Goal: Check status: Check status

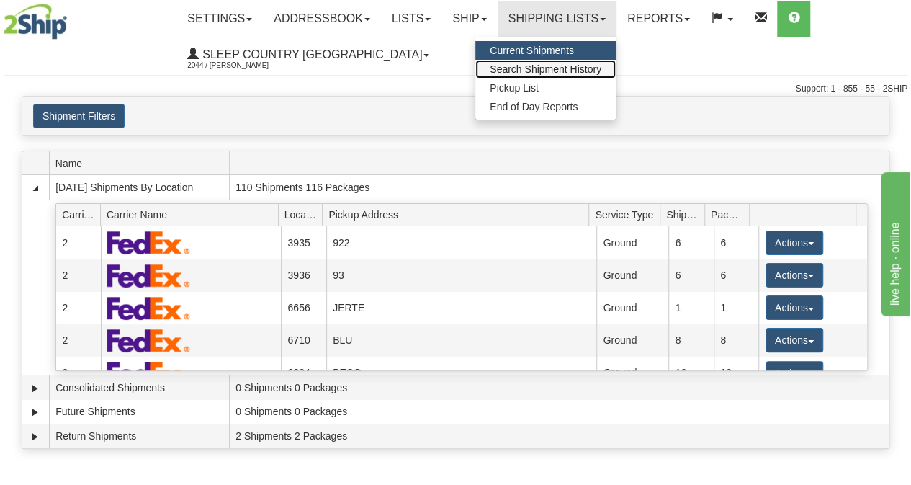
click at [560, 64] on span "Search Shipment History" at bounding box center [546, 69] width 112 height 12
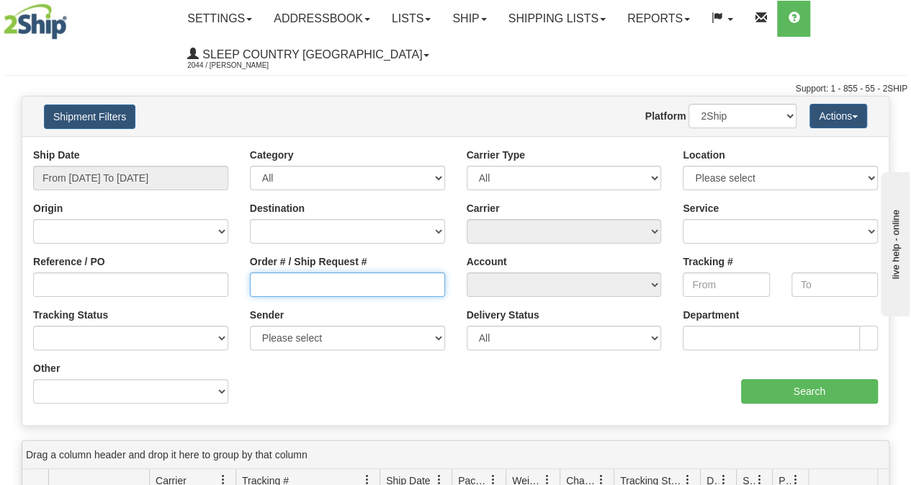
click at [325, 287] on input "Order # / Ship Request #" at bounding box center [347, 284] width 195 height 24
paste input "9002I008833"
type input "9002I008833"
drag, startPoint x: 154, startPoint y: 151, endPoint x: 153, endPoint y: 166, distance: 15.2
click at [153, 153] on div "Ship Date From [DATE] To [DATE]" at bounding box center [130, 169] width 195 height 42
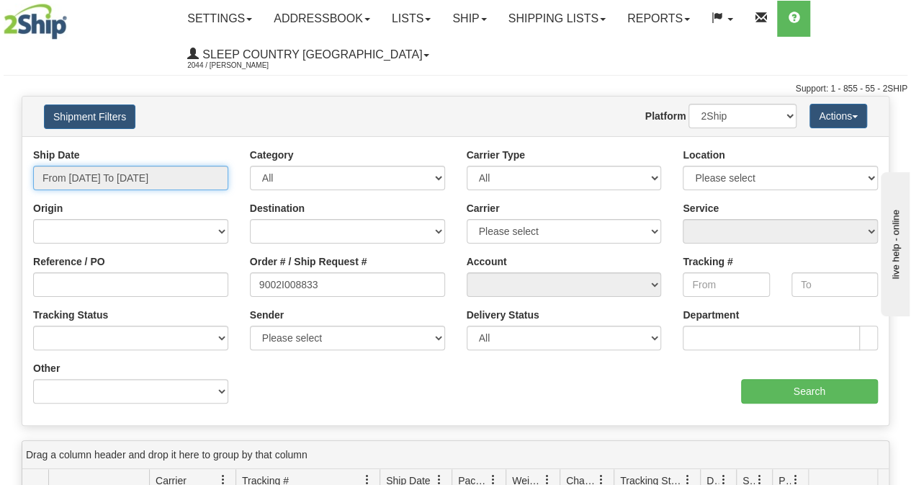
click at [153, 169] on input "From [DATE] To [DATE]" at bounding box center [130, 178] width 195 height 24
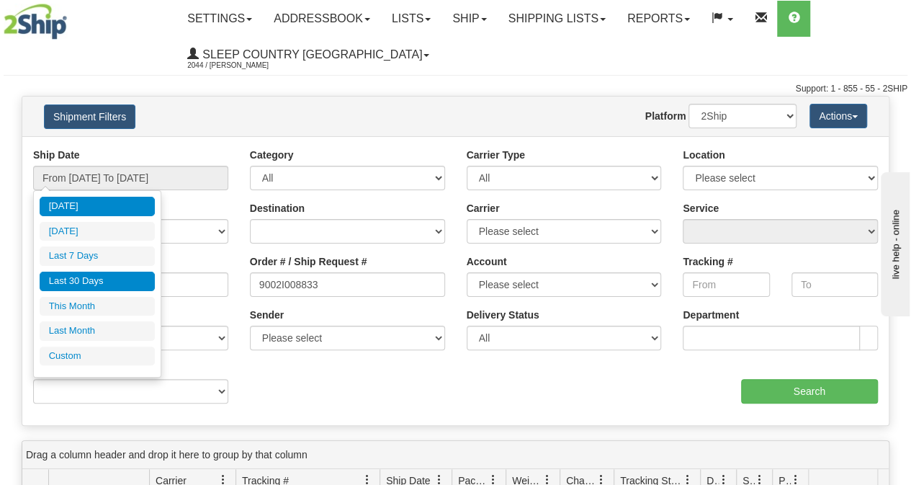
click at [102, 283] on li "Last 30 Days" at bounding box center [97, 280] width 115 height 19
type input "From [DATE] To [DATE]"
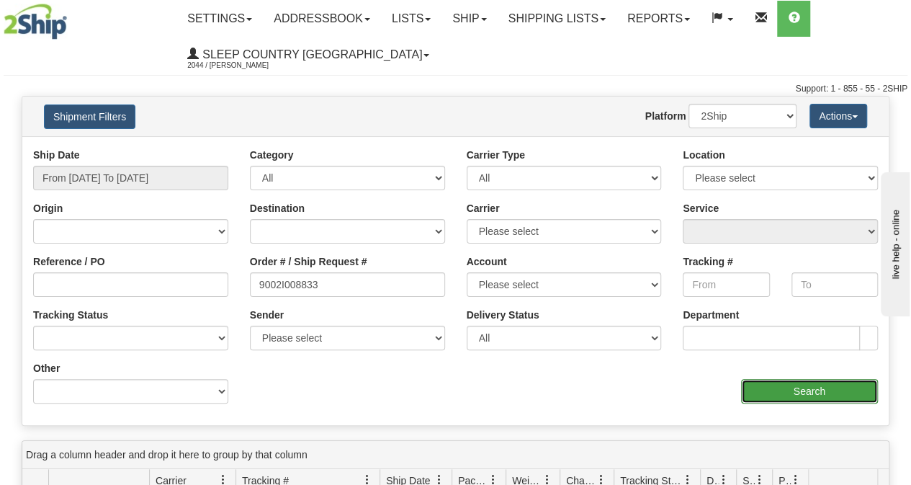
click at [821, 391] on input "Search" at bounding box center [810, 391] width 138 height 24
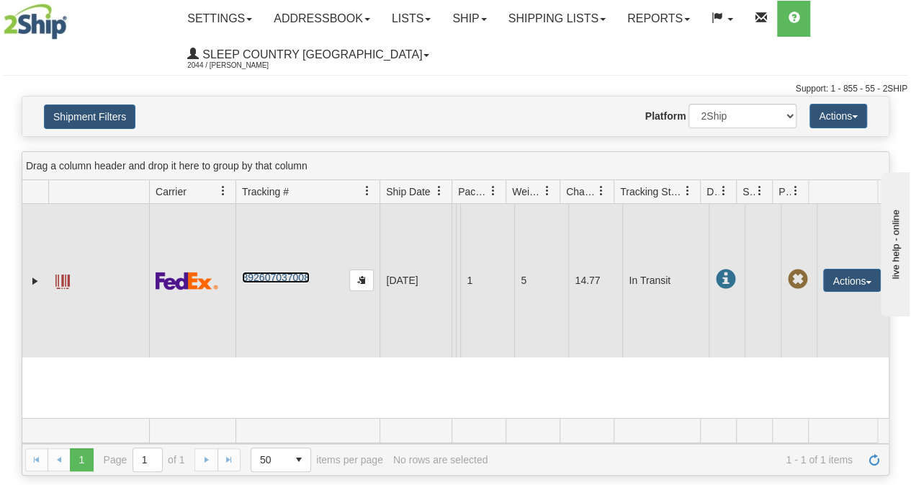
click at [300, 274] on link "392607037008" at bounding box center [275, 277] width 67 height 12
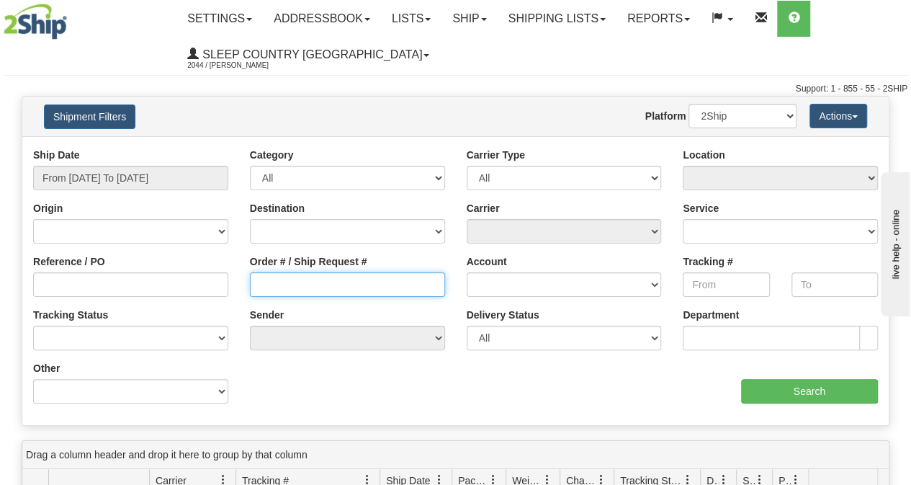
click at [302, 274] on input "Order # / Ship Request #" at bounding box center [347, 284] width 195 height 24
paste input "9002I014334"
type input "9002I014334"
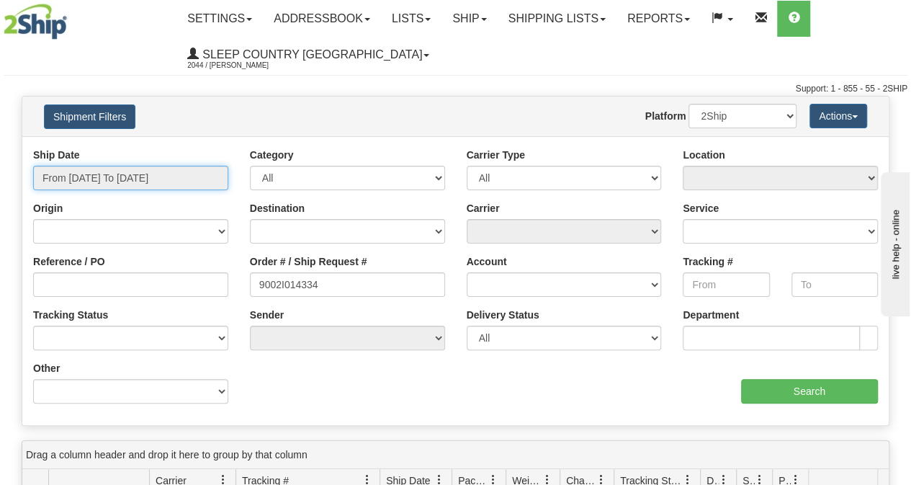
click at [167, 166] on input "From [DATE] To [DATE]" at bounding box center [130, 178] width 195 height 24
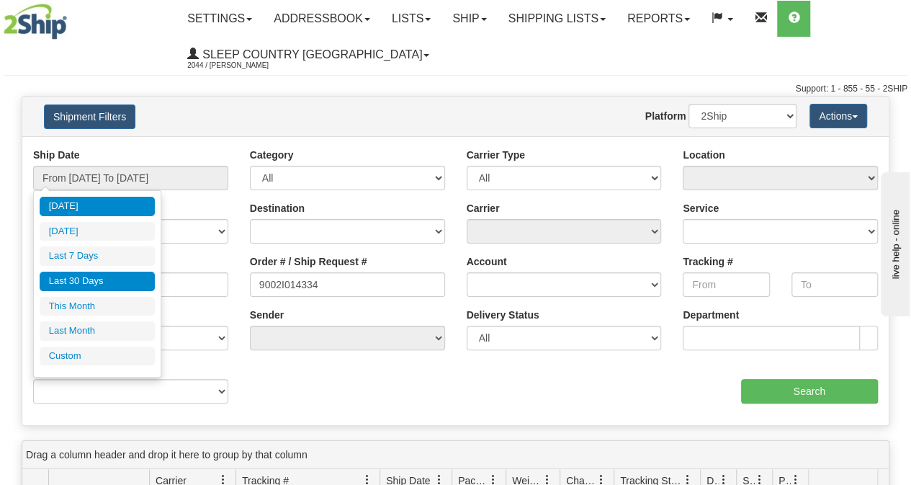
click at [109, 271] on li "Last 30 Days" at bounding box center [97, 280] width 115 height 19
type input "From [DATE] To [DATE]"
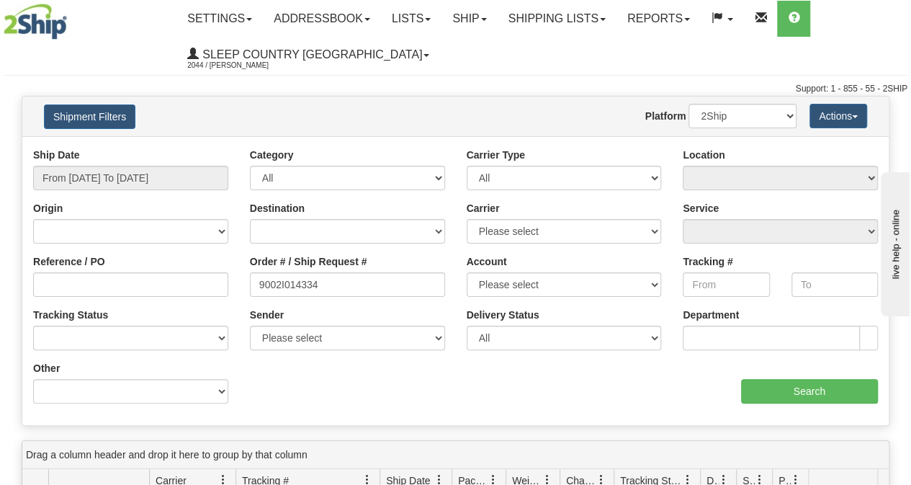
click at [778, 374] on div "aaa Search" at bounding box center [673, 382] width 434 height 42
click at [781, 380] on input "Search" at bounding box center [810, 391] width 138 height 24
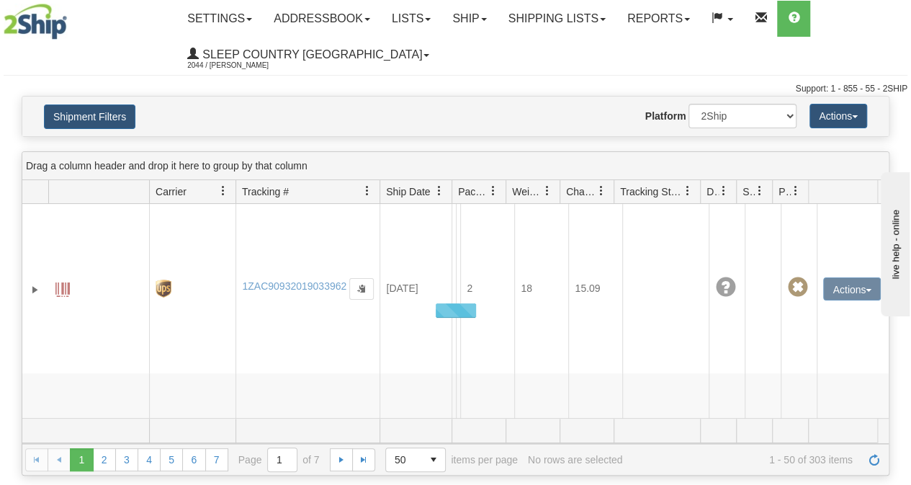
click at [301, 286] on div at bounding box center [455, 311] width 866 height 214
click at [305, 271] on div at bounding box center [455, 311] width 866 height 214
click at [271, 297] on div at bounding box center [455, 311] width 866 height 214
click at [716, 218] on div at bounding box center [455, 311] width 866 height 214
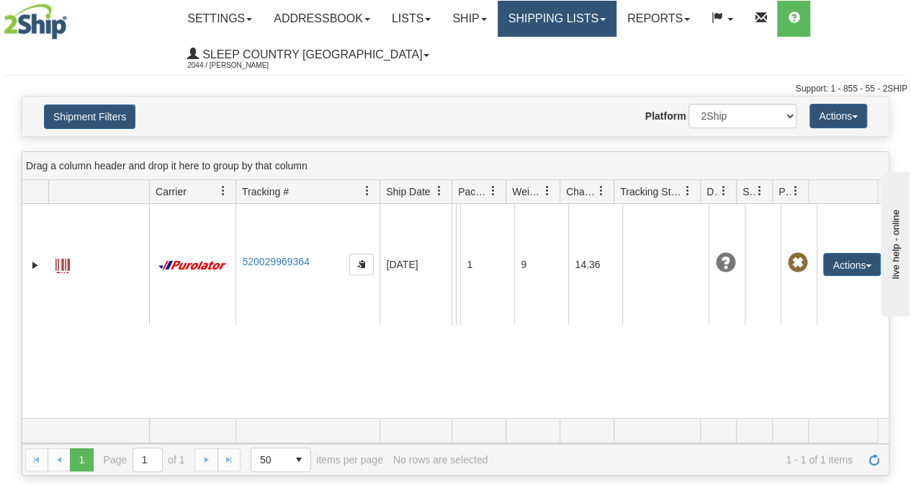
click at [520, 19] on link "Shipping lists" at bounding box center [557, 19] width 119 height 36
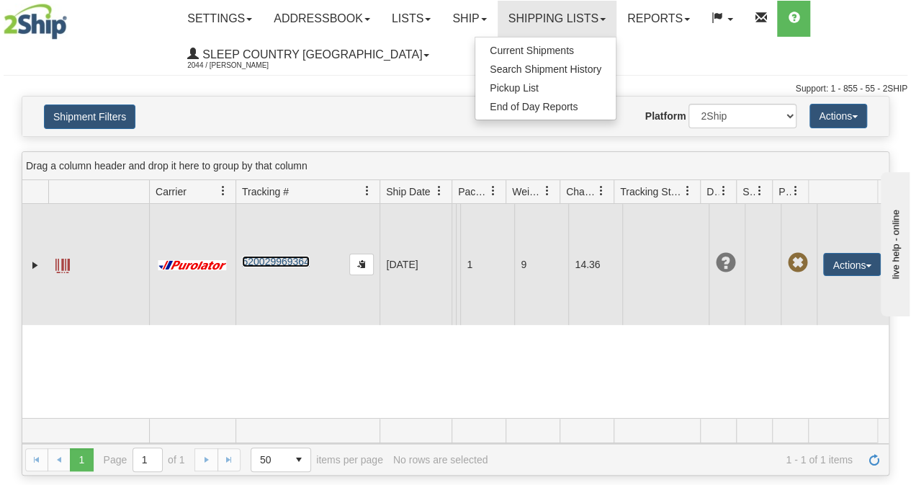
click at [273, 267] on link "520029969364" at bounding box center [275, 262] width 67 height 12
